Goal: Find specific page/section: Find specific page/section

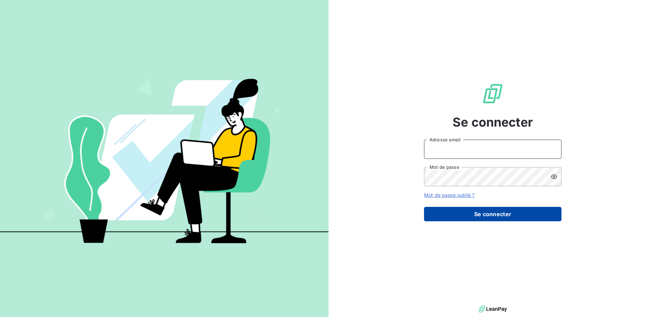
type input "[EMAIL_ADDRESS][DOMAIN_NAME]"
click at [488, 217] on button "Se connecter" at bounding box center [492, 214] width 137 height 14
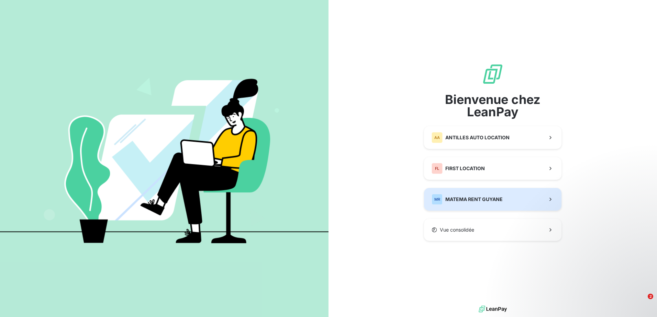
click at [484, 201] on span "MATEMA RENT GUYANE" at bounding box center [473, 199] width 57 height 7
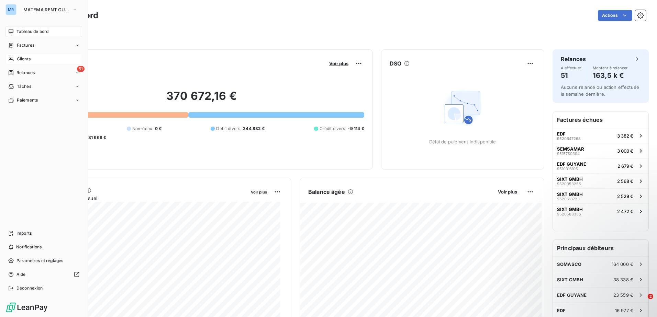
click at [34, 61] on div "Clients" at bounding box center [43, 59] width 77 height 11
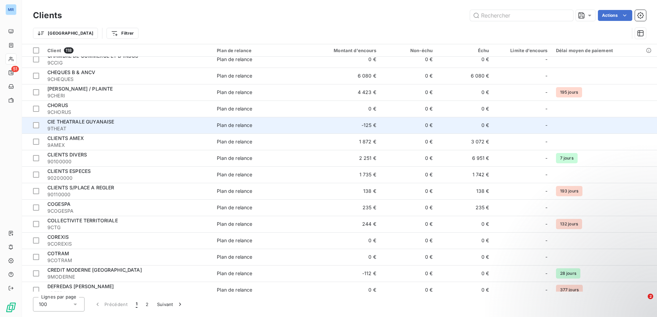
scroll to position [378, 0]
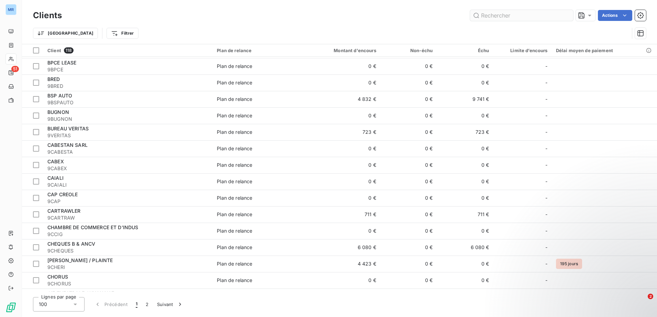
click at [510, 14] on input "text" at bounding box center [521, 15] width 103 height 11
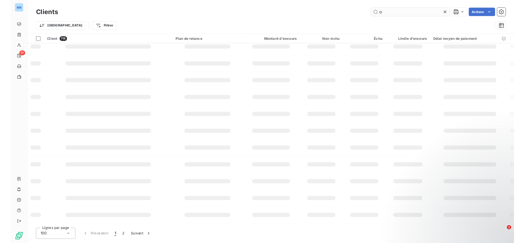
scroll to position [95, 0]
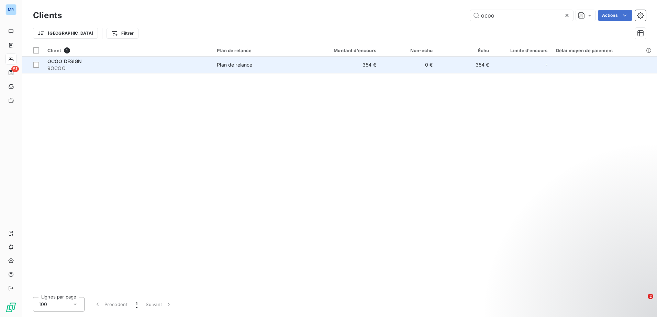
type input "ocoo"
click at [159, 69] on span "9OCOO" at bounding box center [127, 68] width 161 height 7
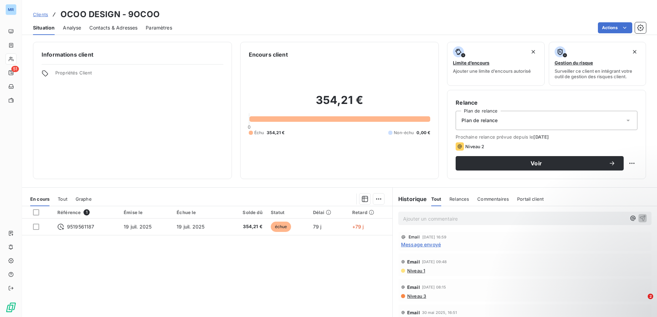
click at [449, 221] on p "Ajouter un commentaire ﻿" at bounding box center [514, 219] width 223 height 9
click at [639, 218] on icon "button" at bounding box center [642, 218] width 7 height 7
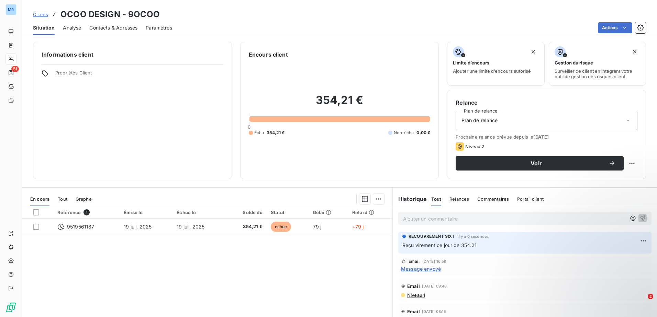
click at [270, 277] on div "Référence 1 Émise le Échue le Solde dû Statut Délai Retard 9519561187 19 juil. …" at bounding box center [207, 272] width 370 height 132
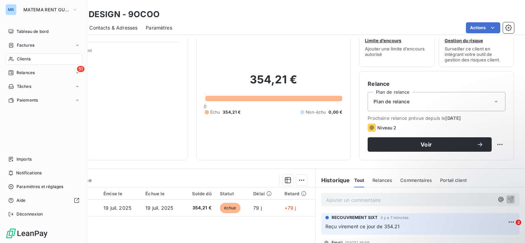
scroll to position [34, 0]
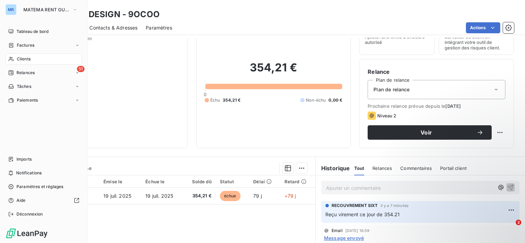
click at [20, 60] on span "Clients" at bounding box center [24, 59] width 14 height 6
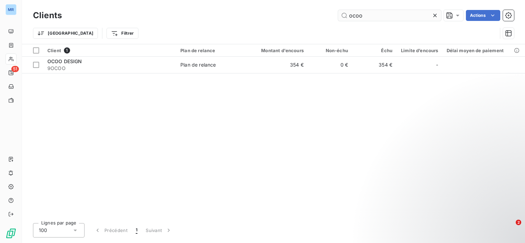
click at [376, 13] on input "ocoo" at bounding box center [389, 15] width 103 height 11
click at [370, 17] on input "ocoo" at bounding box center [389, 15] width 103 height 11
drag, startPoint x: 371, startPoint y: 14, endPoint x: 295, endPoint y: 16, distance: 76.6
click at [295, 16] on div "ocoo Actions" at bounding box center [292, 15] width 444 height 11
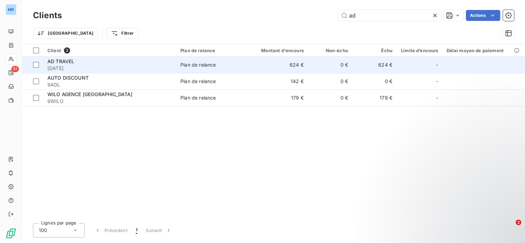
type input "ad"
click at [90, 64] on div "AD TRAVEL" at bounding box center [109, 61] width 125 height 7
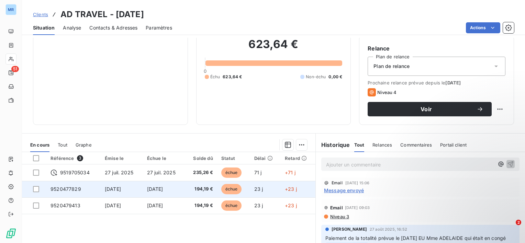
scroll to position [119, 0]
